Goal: Transaction & Acquisition: Purchase product/service

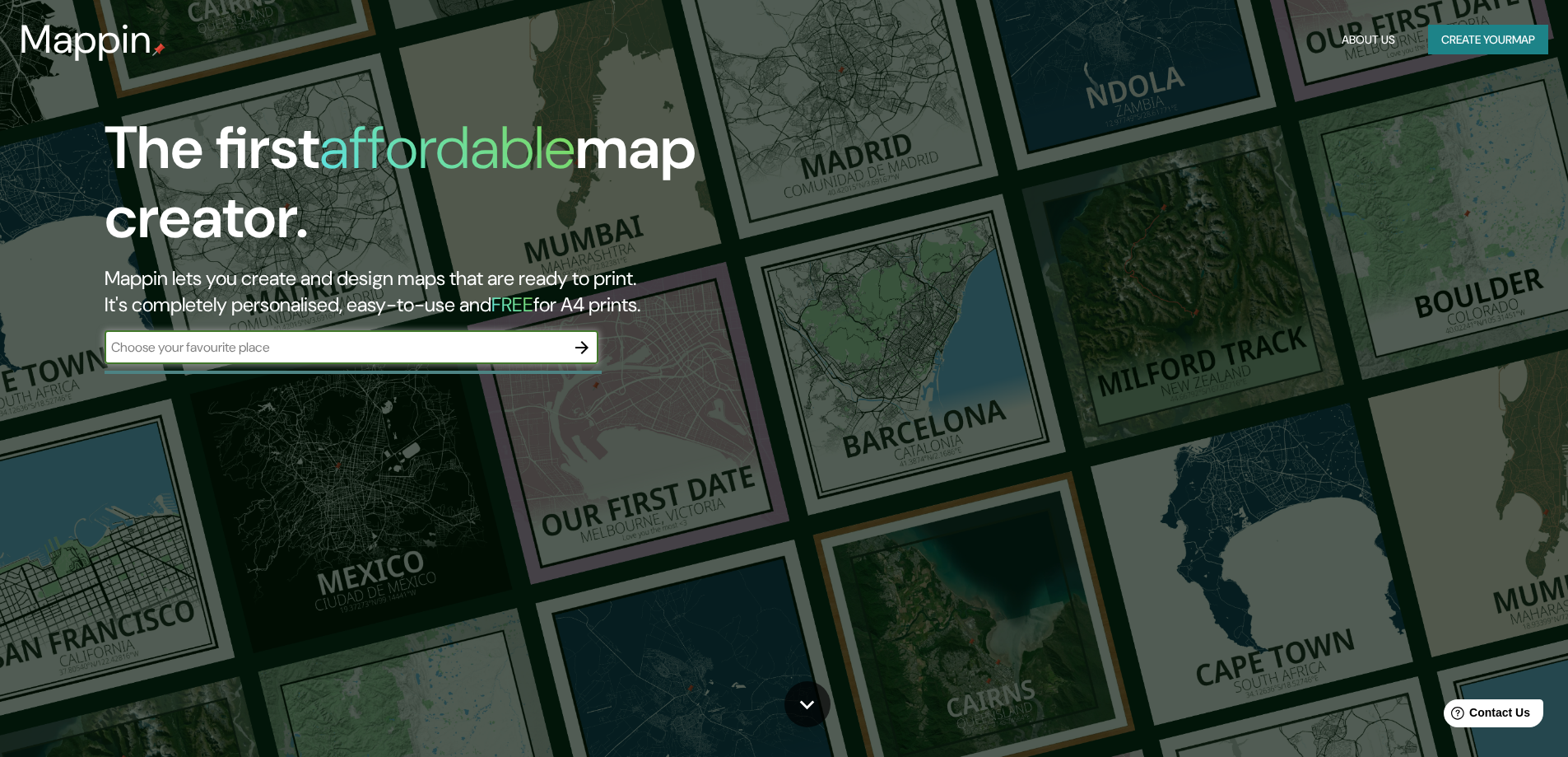
click at [303, 348] on input "text" at bounding box center [335, 347] width 461 height 19
type input "[GEOGRAPHIC_DATA]"
click at [590, 344] on icon "button" at bounding box center [582, 347] width 20 height 20
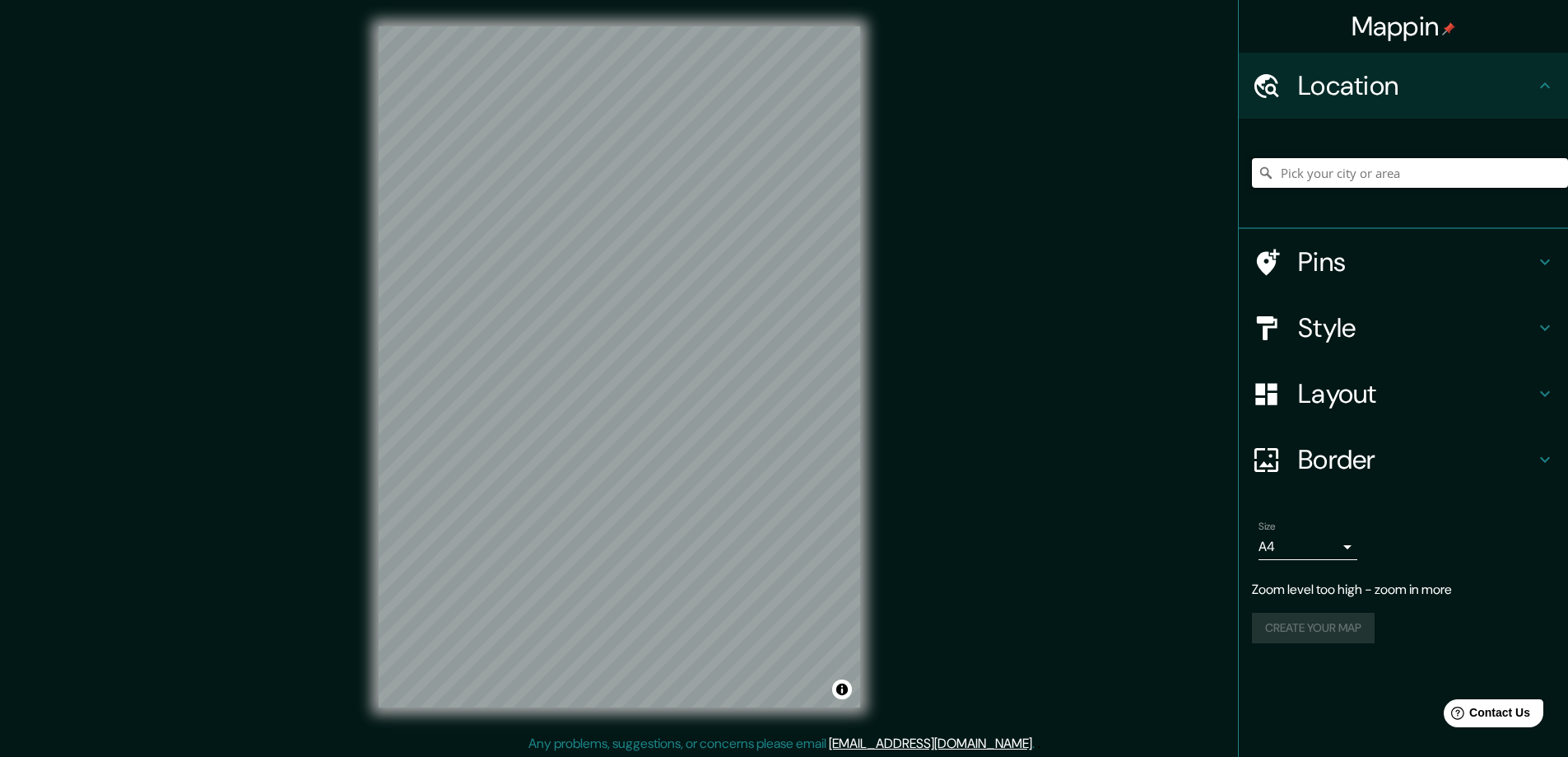
click at [1385, 163] on input "Pick your city or area" at bounding box center [1410, 173] width 316 height 30
type input "[GEOGRAPHIC_DATA], [GEOGRAPHIC_DATA][PERSON_NAME], [GEOGRAPHIC_DATA]"
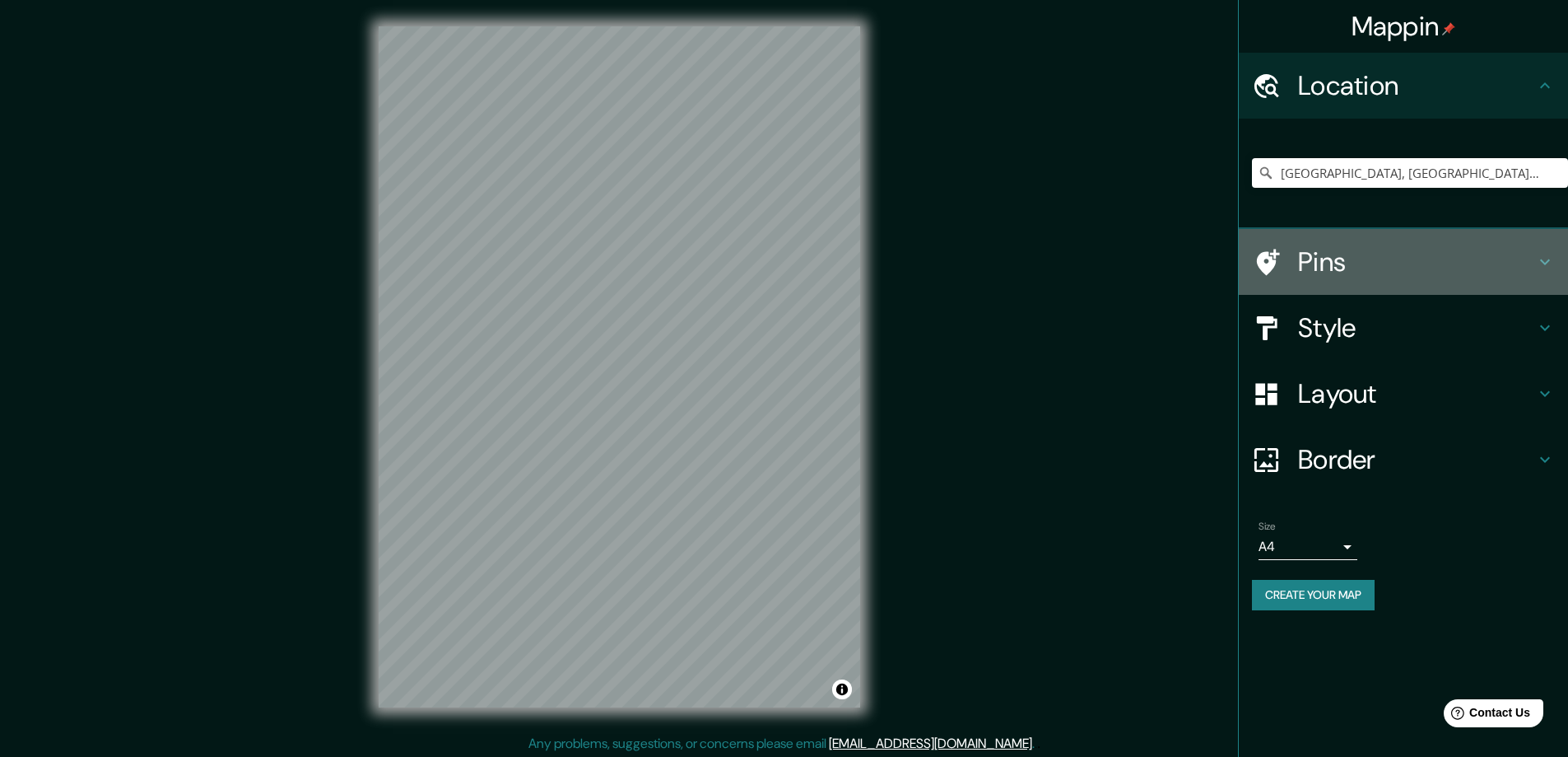
click at [1360, 261] on h4 "Pins" at bounding box center [1417, 262] width 237 height 33
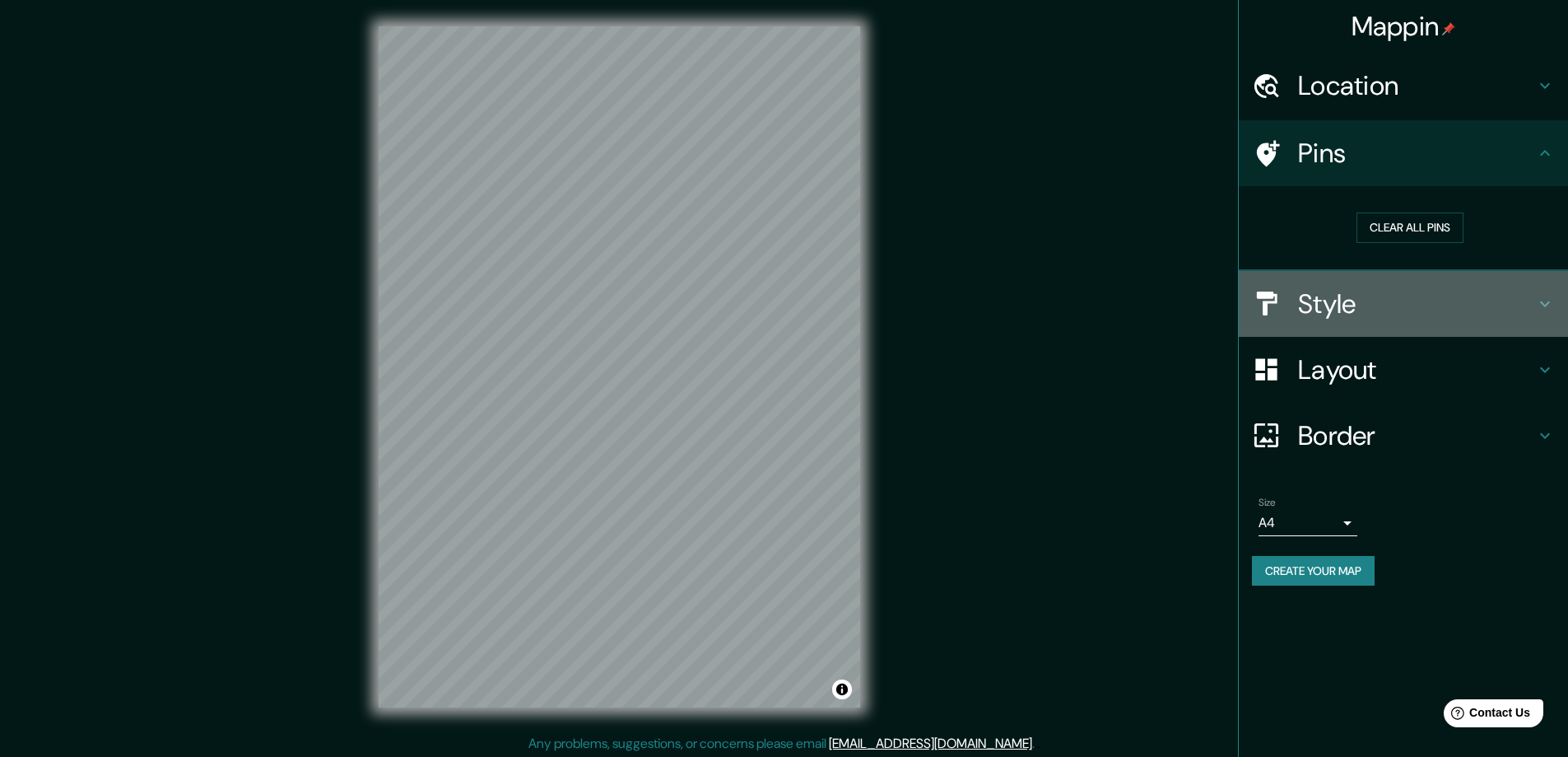
click at [1383, 309] on h4 "Style" at bounding box center [1417, 304] width 237 height 33
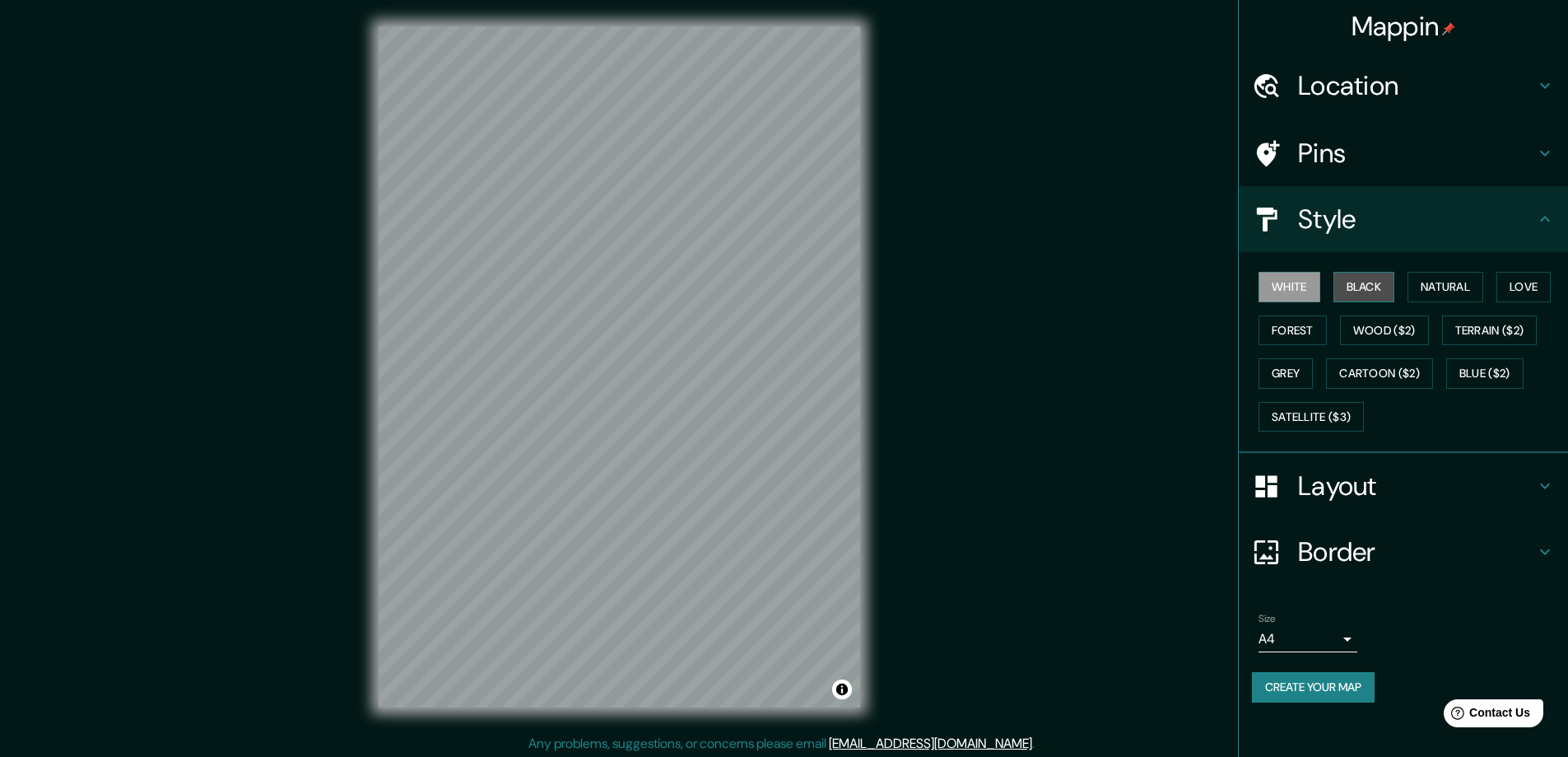
click at [1365, 288] on button "Black" at bounding box center [1365, 287] width 62 height 30
click at [1424, 285] on button "Natural" at bounding box center [1445, 287] width 76 height 30
click at [1523, 294] on button "Love" at bounding box center [1523, 287] width 54 height 30
click at [1298, 329] on button "Forest" at bounding box center [1293, 330] width 69 height 30
click at [1295, 378] on button "Grey" at bounding box center [1286, 372] width 54 height 30
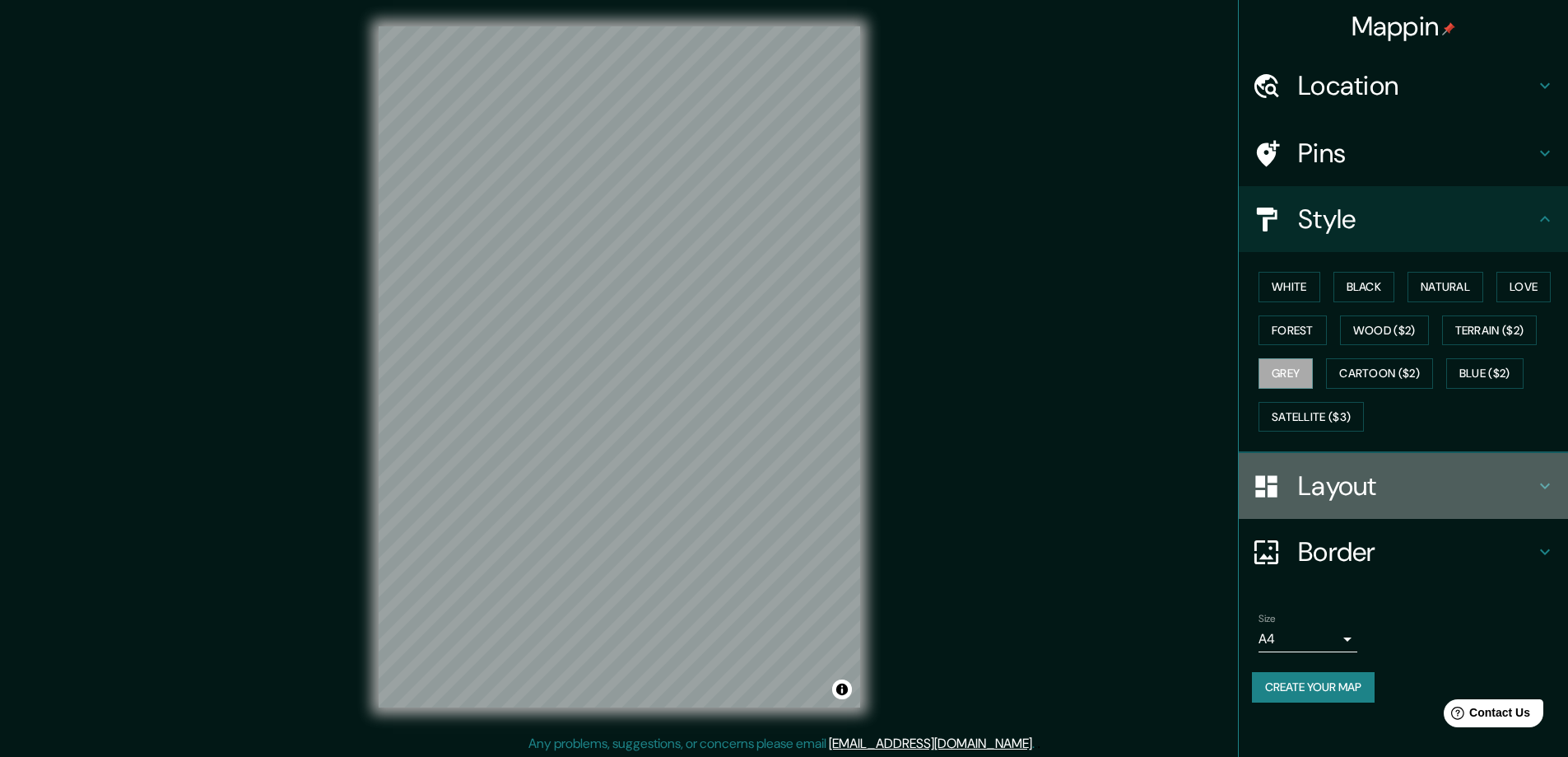
click at [1330, 478] on h4 "Layout" at bounding box center [1417, 486] width 237 height 33
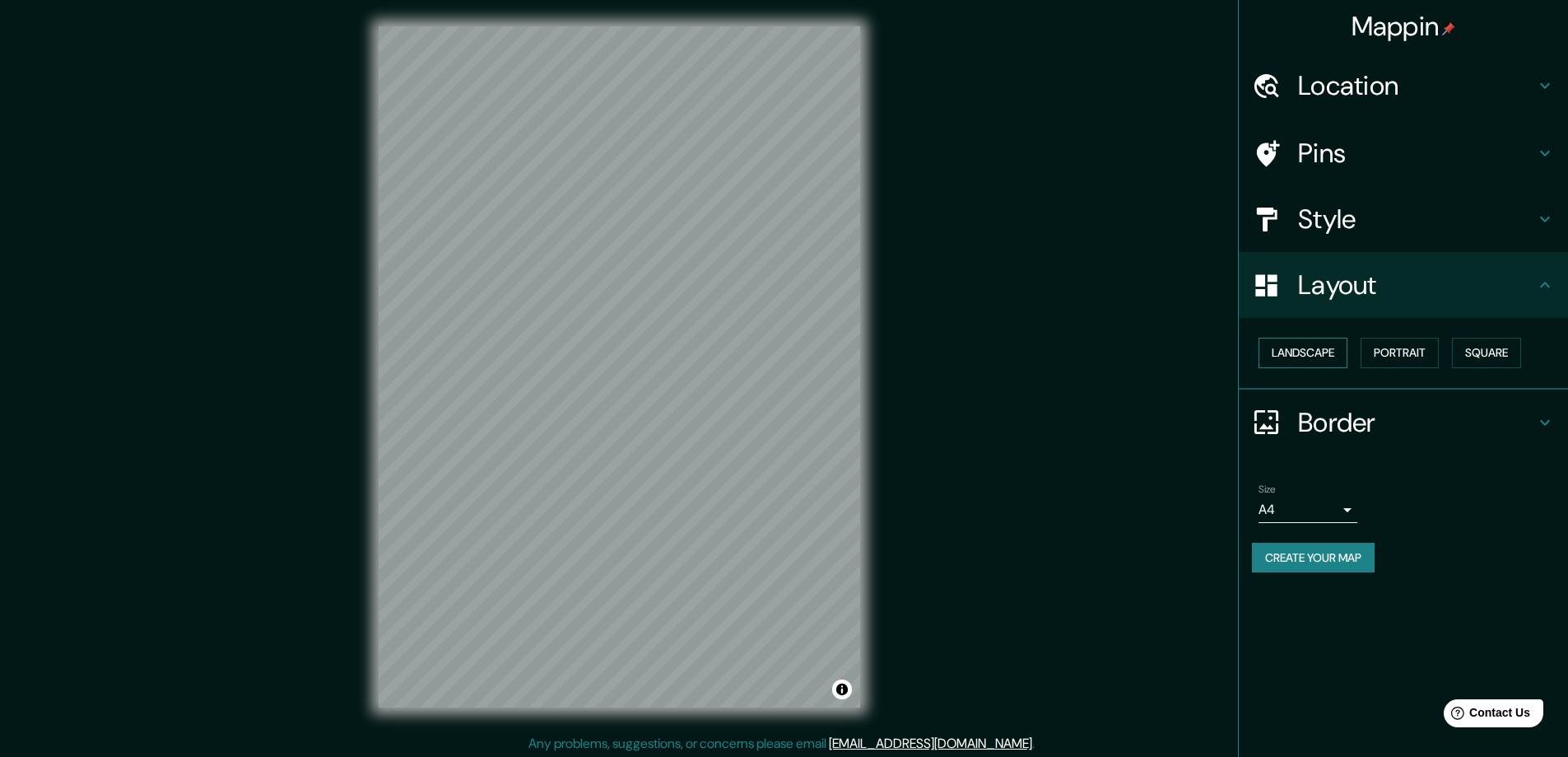
click at [1322, 355] on button "Landscape" at bounding box center [1304, 352] width 89 height 30
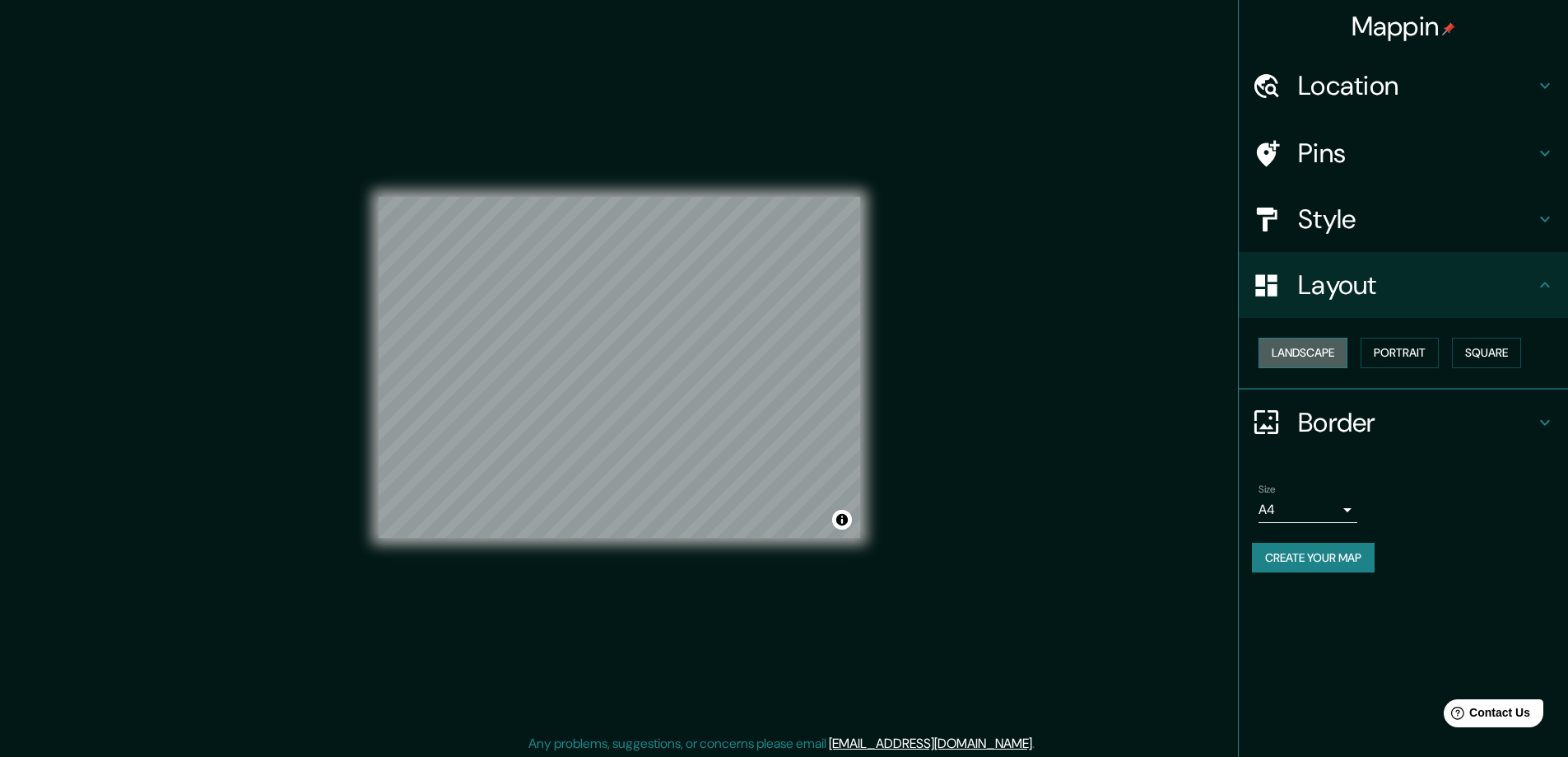
click at [1322, 355] on button "Landscape" at bounding box center [1304, 352] width 89 height 30
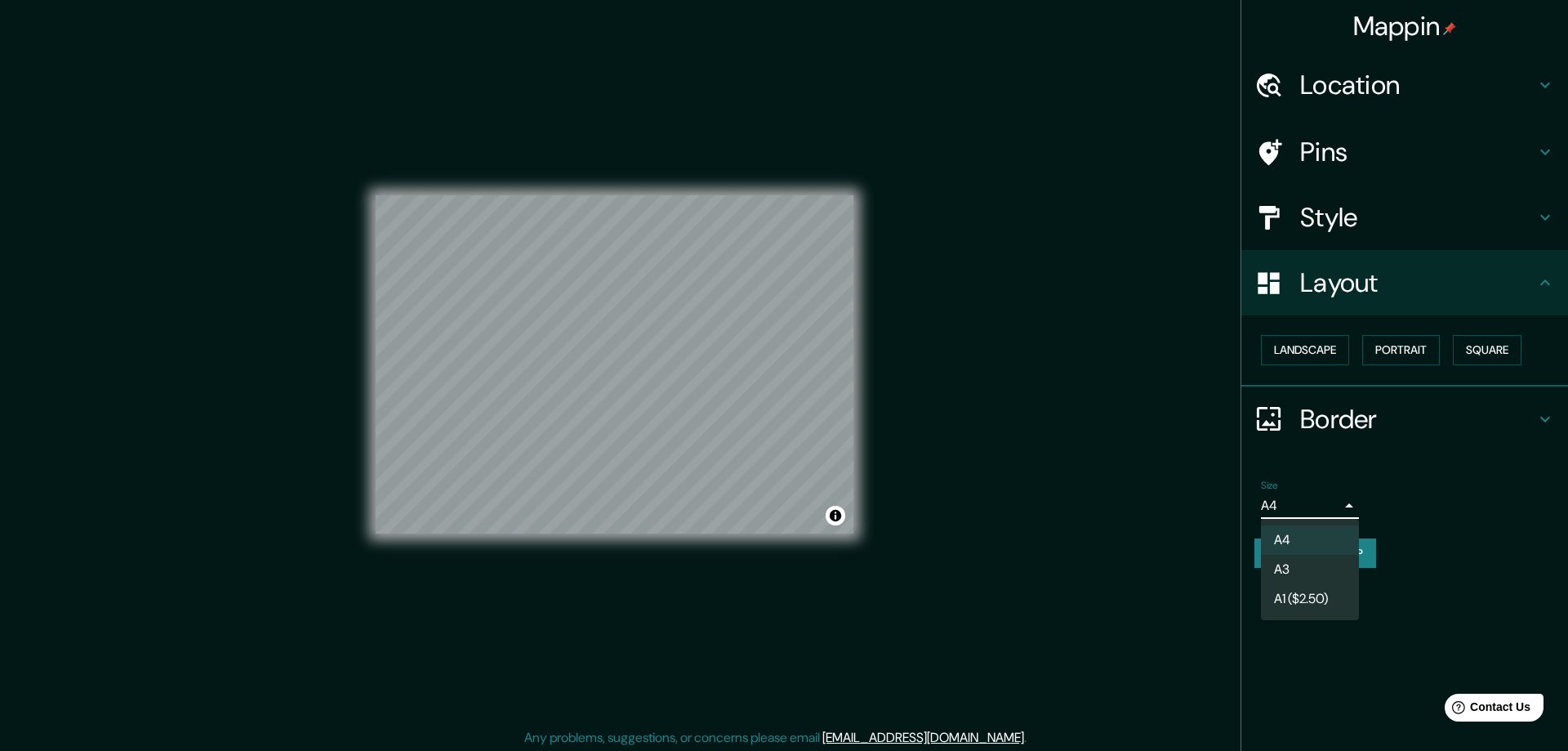
click at [1314, 503] on body "Mappin Location [GEOGRAPHIC_DATA], [GEOGRAPHIC_DATA][PERSON_NAME], [GEOGRAPHIC_…" at bounding box center [784, 376] width 1568 height 751
click at [1299, 566] on li "A3" at bounding box center [1309, 569] width 98 height 30
type input "a4"
